Goal: Task Accomplishment & Management: Manage account settings

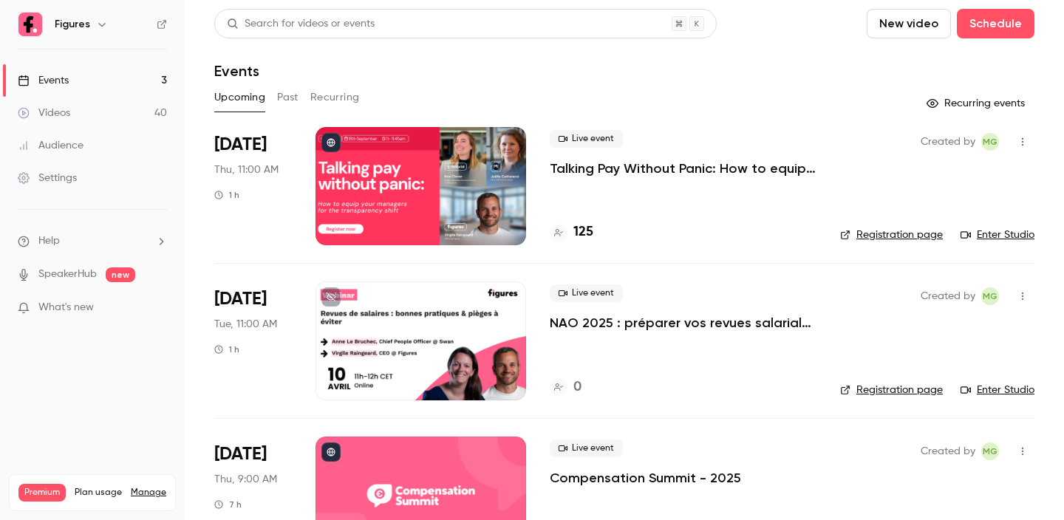
scroll to position [61, 0]
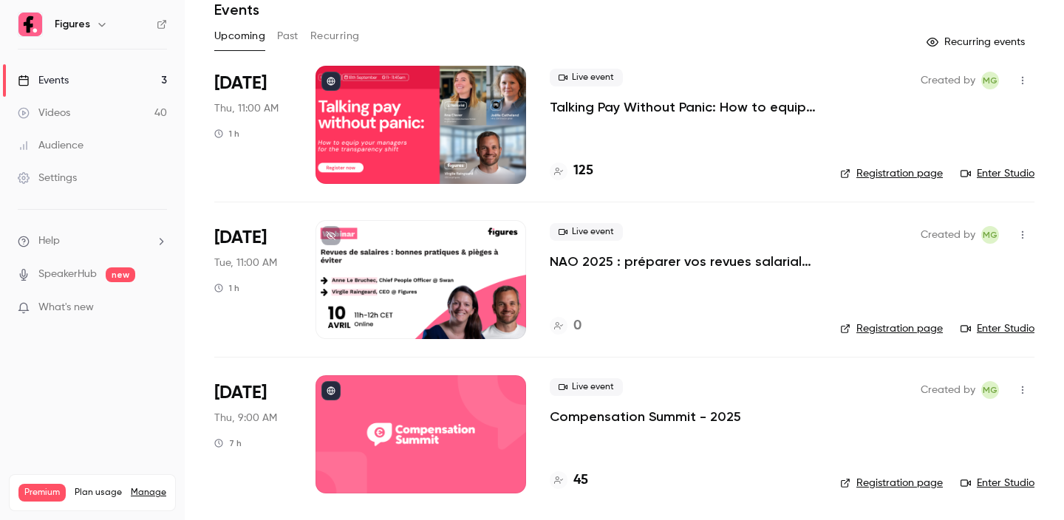
click at [652, 256] on p "NAO 2025 : préparer vos revues salariales et renforcer le dialogue social" at bounding box center [683, 262] width 267 height 18
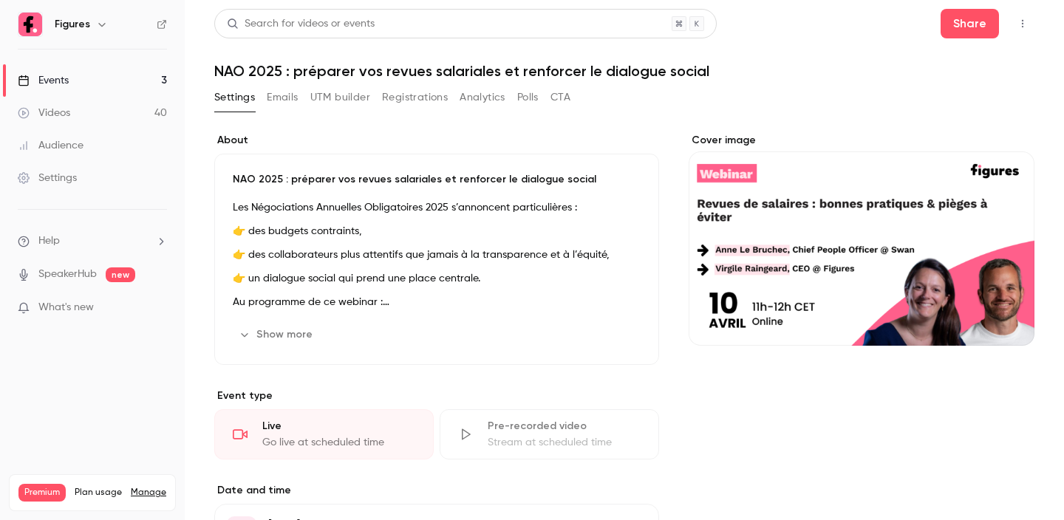
click at [294, 326] on button "Show more" at bounding box center [277, 335] width 89 height 24
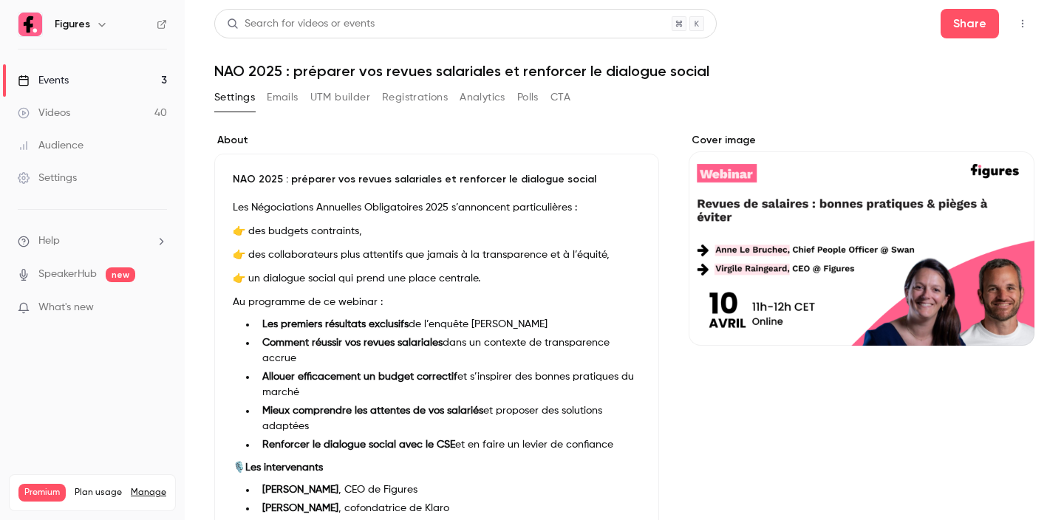
click at [432, 264] on div "Les Négociations Annuelles Obligatoires 2025 s’annoncent particulières : 👉 des …" at bounding box center [437, 381] width 408 height 365
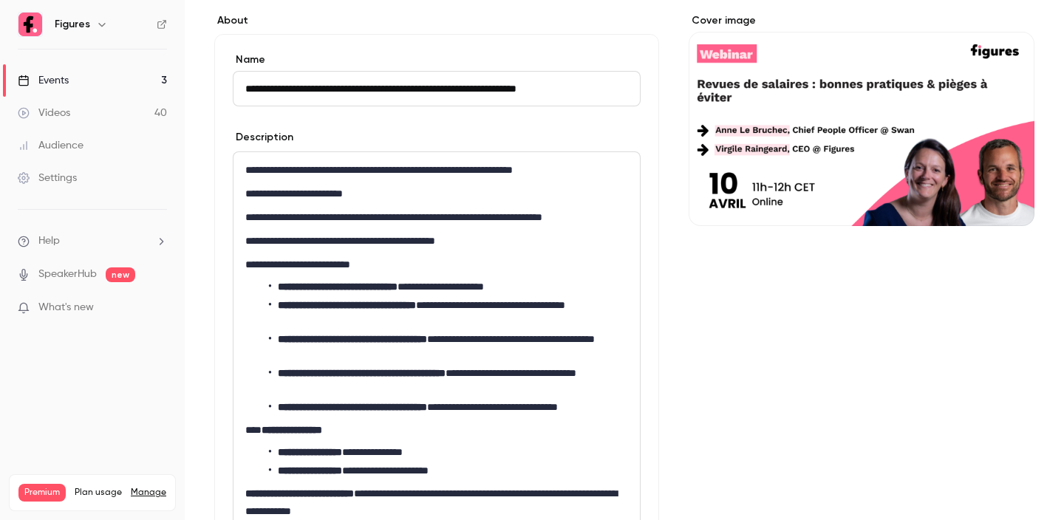
scroll to position [143, 0]
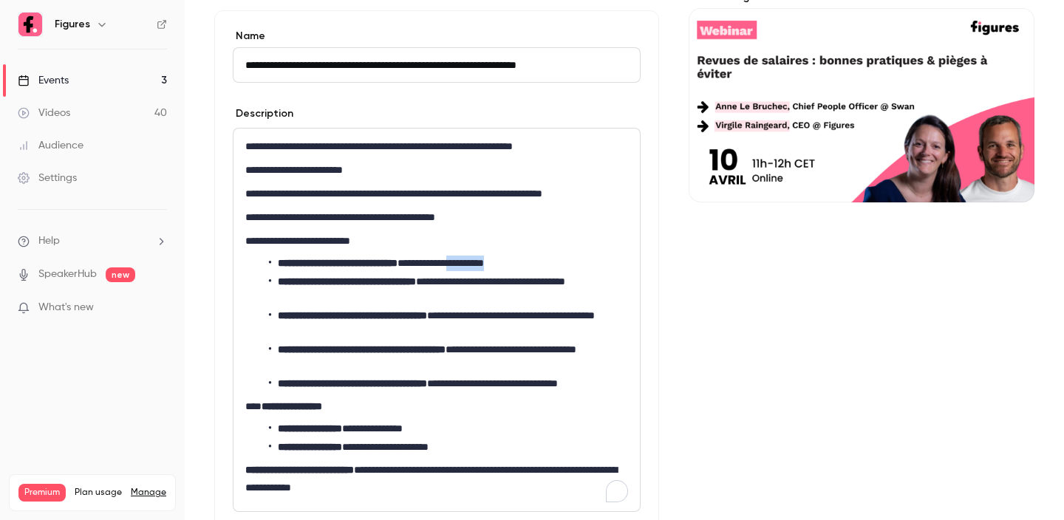
drag, startPoint x: 565, startPoint y: 266, endPoint x: 483, endPoint y: 262, distance: 81.4
click at [483, 262] on li "**********" at bounding box center [448, 264] width 359 height 16
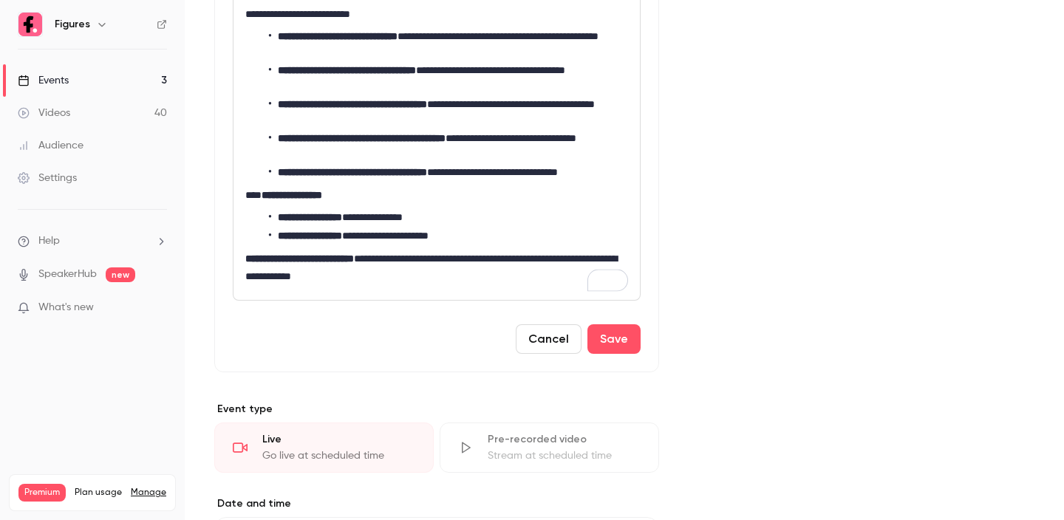
scroll to position [222, 0]
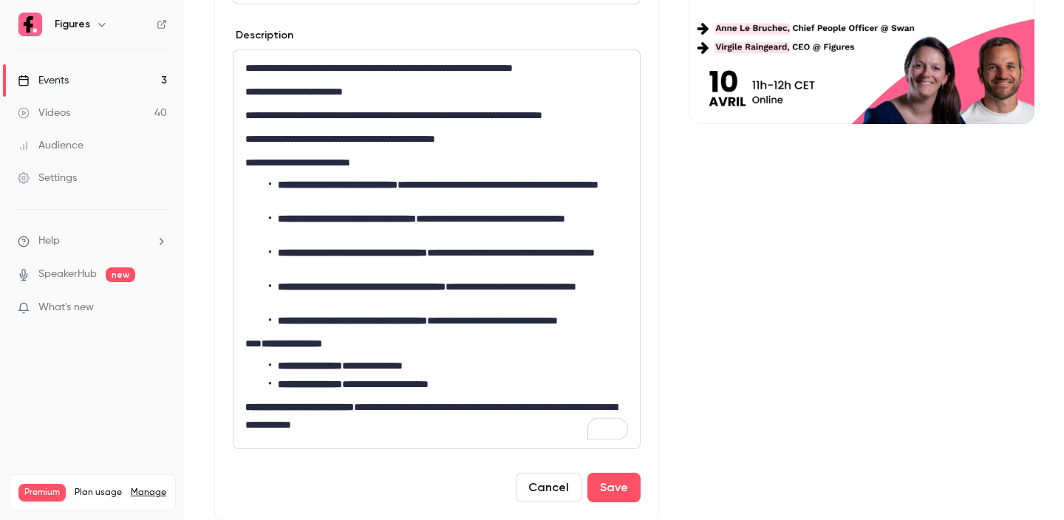
click at [363, 197] on li "**********" at bounding box center [448, 192] width 359 height 31
click at [607, 482] on button "Save" at bounding box center [613, 488] width 53 height 30
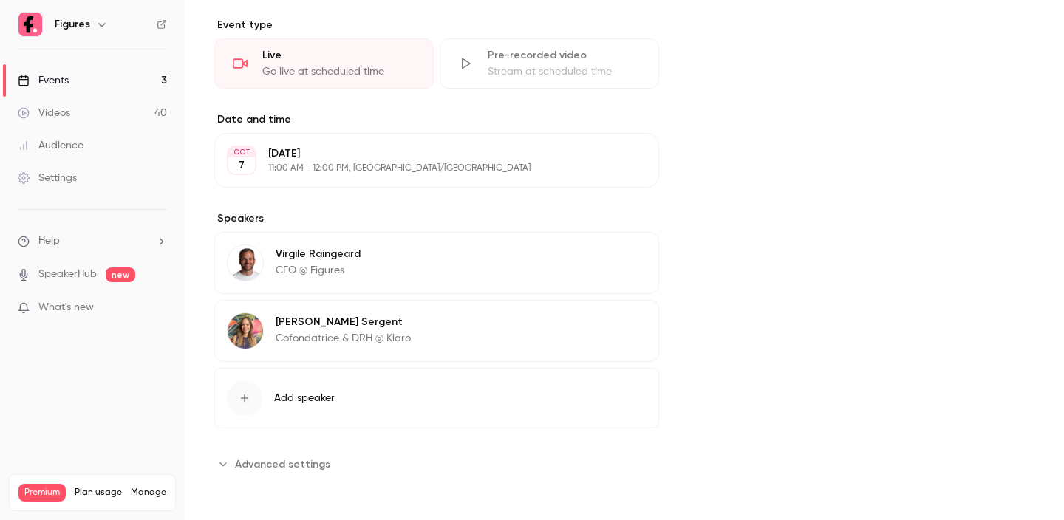
scroll to position [0, 0]
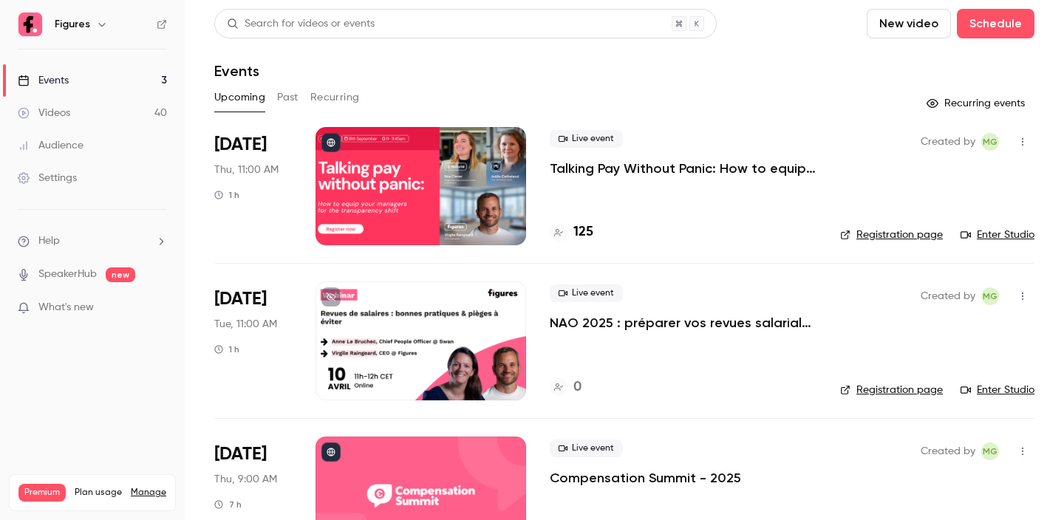
click at [869, 388] on link "Registration page" at bounding box center [891, 390] width 103 height 15
